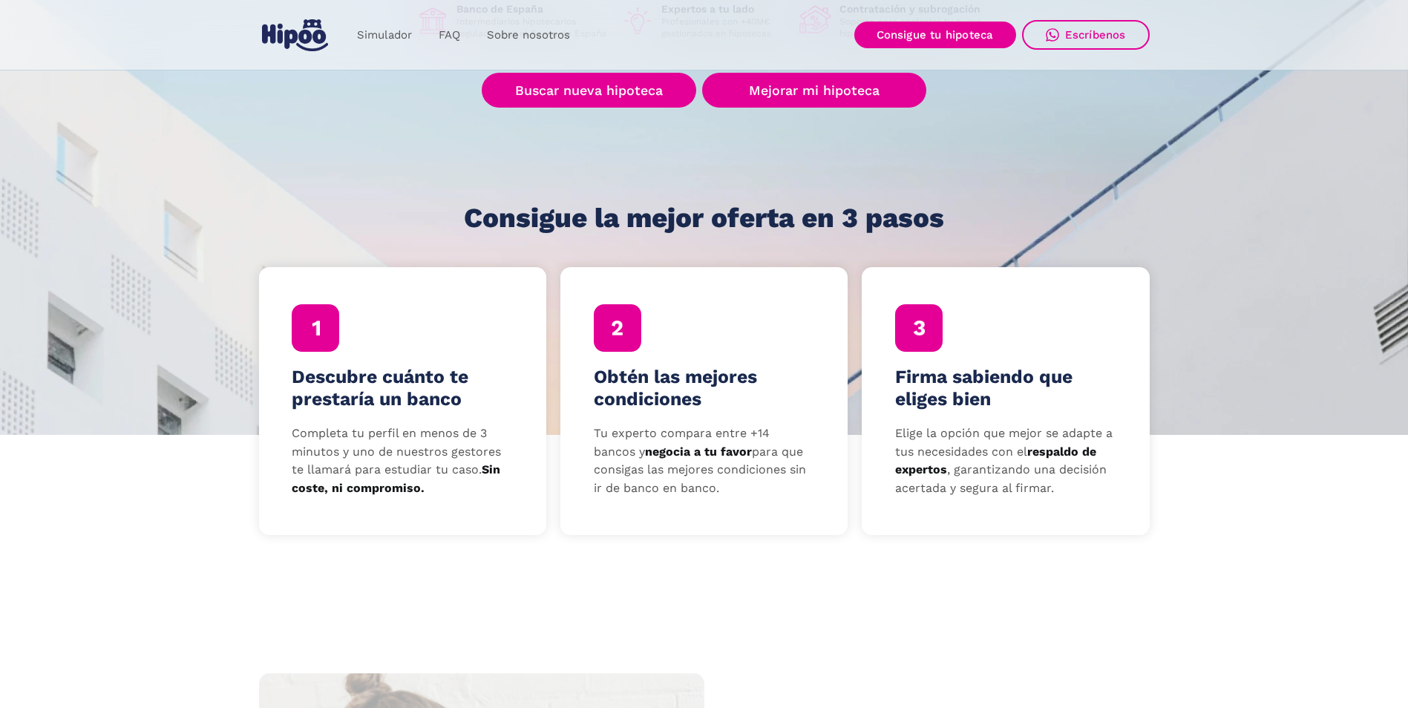
scroll to position [297, 0]
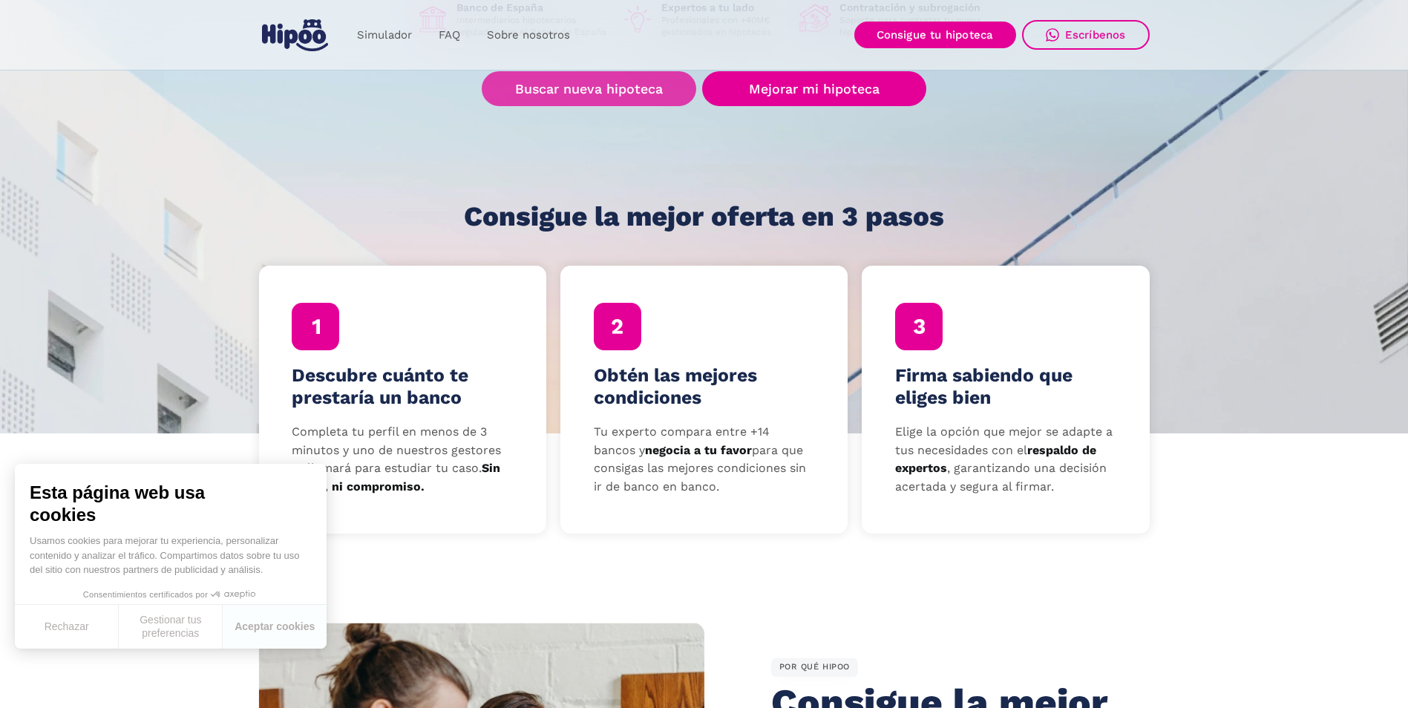
click at [580, 96] on link "Buscar nueva hipoteca" at bounding box center [589, 88] width 214 height 35
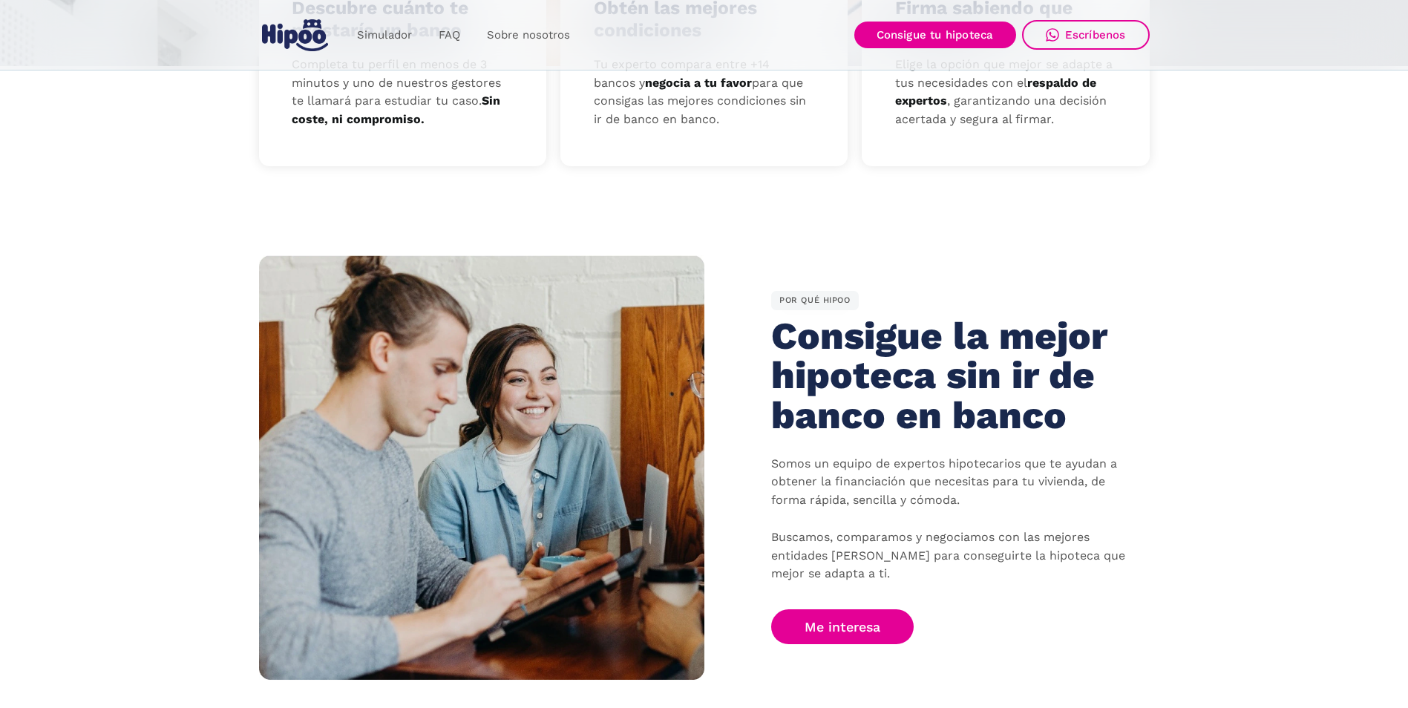
scroll to position [668, 0]
